Goal: Task Accomplishment & Management: Complete application form

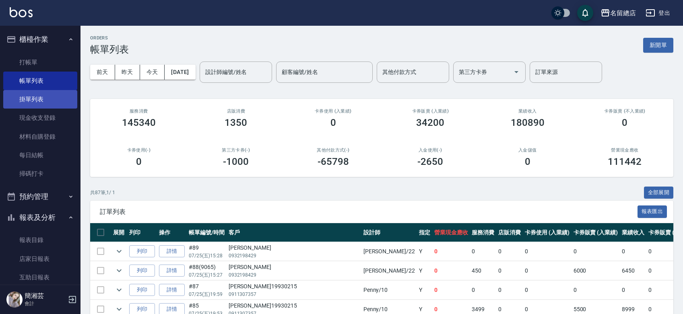
scroll to position [626, 0]
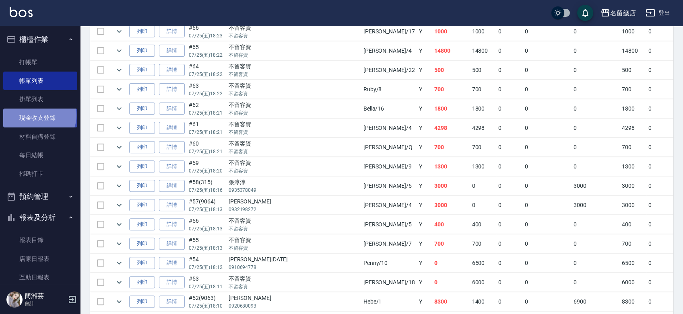
click at [39, 116] on link "現金收支登錄" at bounding box center [40, 118] width 74 height 19
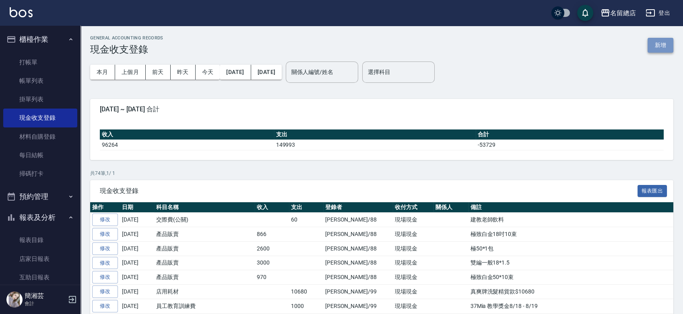
click at [654, 41] on button "新增" at bounding box center [661, 45] width 26 height 15
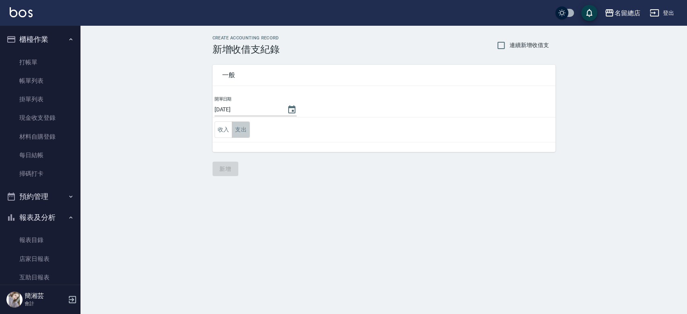
click at [238, 131] on button "支出" at bounding box center [241, 130] width 18 height 17
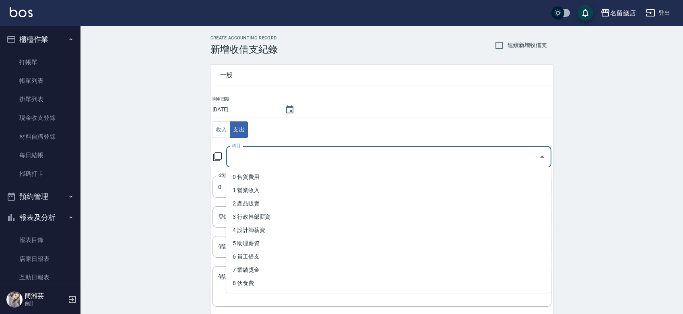
click at [257, 159] on input "科目" at bounding box center [383, 157] width 306 height 14
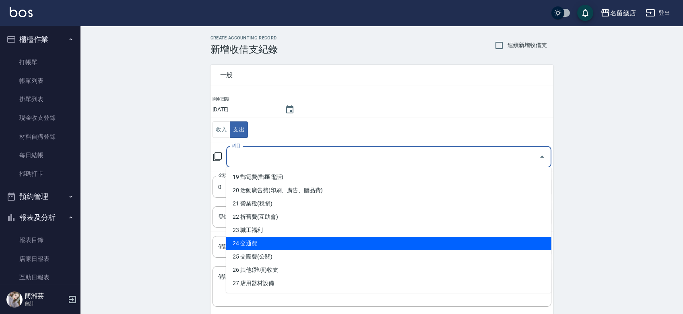
scroll to position [268, 0]
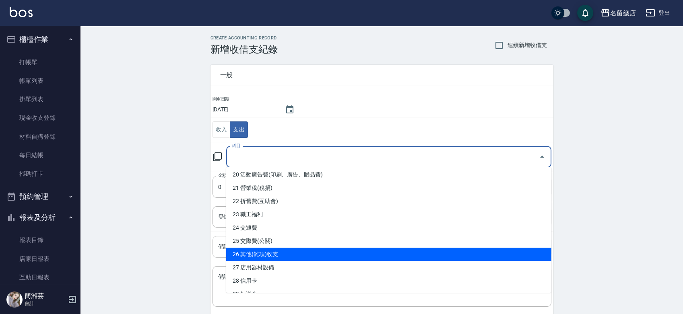
click at [260, 254] on li "26 其他(雜項)收支" at bounding box center [388, 254] width 325 height 13
type input "26 其他(雜項)收支"
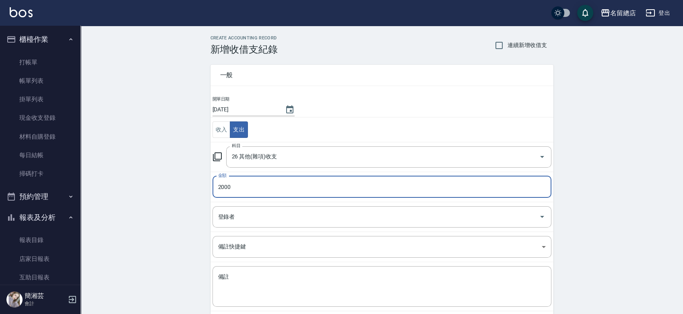
type input "2000"
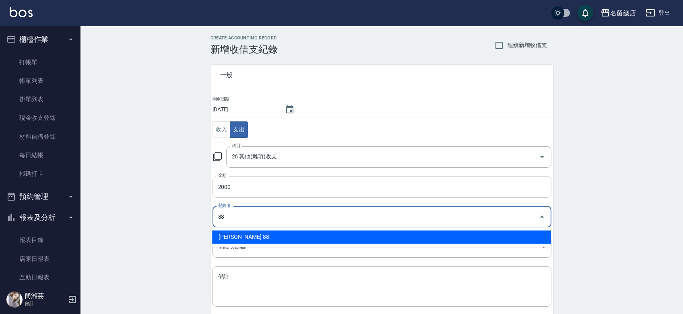
type input "[PERSON_NAME]-88"
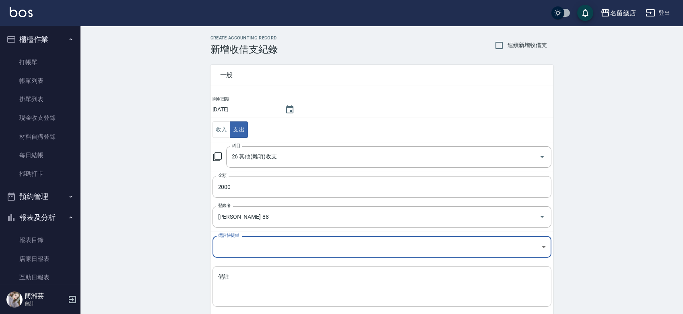
click at [269, 273] on textarea "備註" at bounding box center [382, 286] width 328 height 27
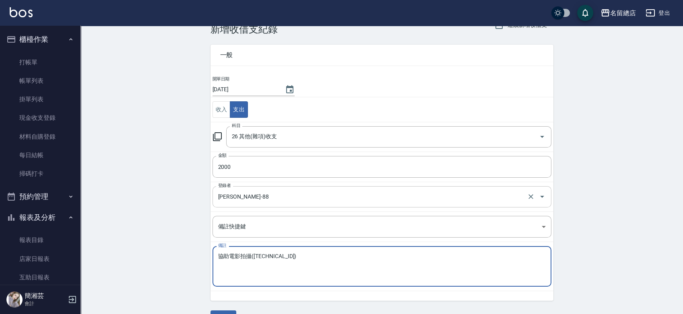
scroll to position [40, 0]
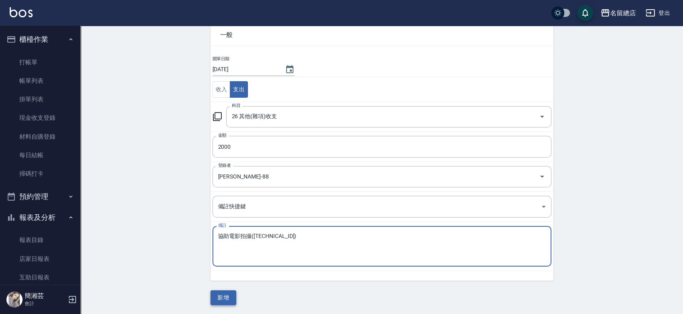
type textarea "協助電影拍攝([TECHNICAL_ID])"
click at [228, 302] on button "新增" at bounding box center [224, 298] width 26 height 15
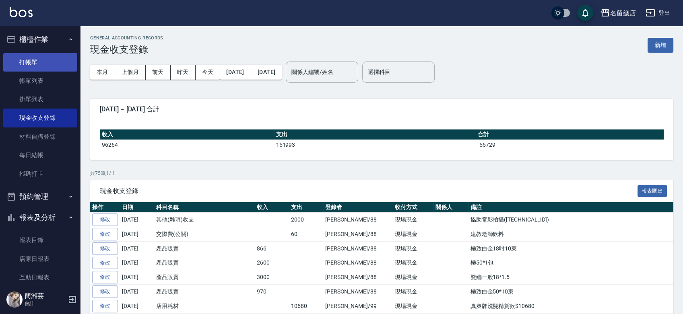
click at [24, 57] on link "打帳單" at bounding box center [40, 62] width 74 height 19
